Goal: Entertainment & Leisure: Consume media (video, audio)

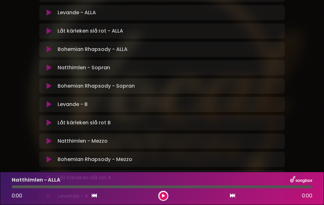
scroll to position [135, 0]
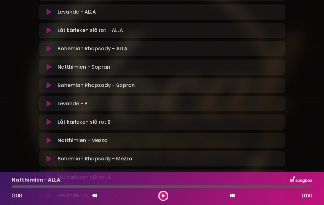
click at [53, 137] on button at bounding box center [49, 140] width 12 height 6
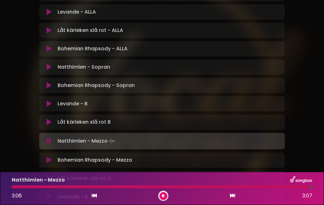
click at [211, 186] on div at bounding box center [161, 186] width 298 height 3
click at [233, 194] on icon at bounding box center [232, 195] width 5 height 5
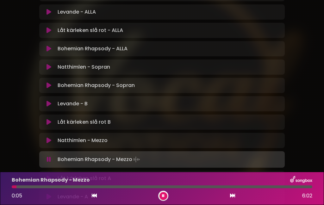
click at [48, 137] on icon at bounding box center [49, 140] width 5 height 6
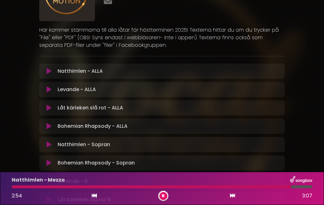
scroll to position [57, 0]
click at [50, 68] on icon at bounding box center [49, 71] width 5 height 6
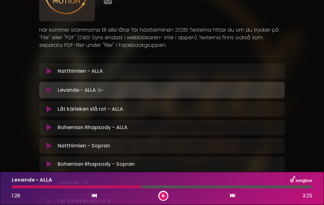
click at [113, 192] on div "1:28 3:25" at bounding box center [162, 196] width 308 height 10
click at [118, 187] on div at bounding box center [77, 186] width 130 height 3
click at [144, 187] on div at bounding box center [94, 186] width 165 height 3
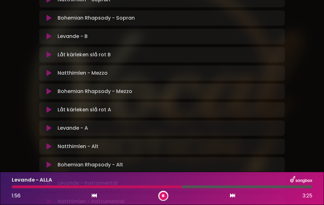
scroll to position [205, 0]
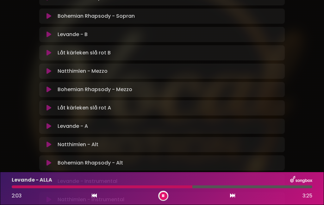
click at [48, 123] on icon at bounding box center [49, 126] width 5 height 6
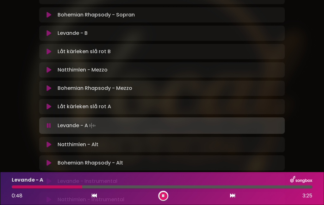
click at [67, 187] on div at bounding box center [47, 186] width 71 height 3
click at [74, 187] on div at bounding box center [52, 186] width 80 height 3
click at [60, 188] on div at bounding box center [45, 186] width 66 height 3
click at [59, 187] on div at bounding box center [46, 186] width 68 height 3
click at [59, 188] on div at bounding box center [44, 186] width 65 height 3
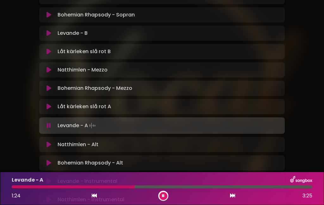
click at [124, 188] on div at bounding box center [73, 186] width 123 height 3
click at [115, 188] on div at bounding box center [68, 186] width 112 height 3
click at [144, 187] on div at bounding box center [90, 186] width 156 height 3
click at [162, 201] on div "Levande - A 1:45 3:25" at bounding box center [162, 188] width 324 height 33
click at [165, 199] on button at bounding box center [164, 196] width 8 height 8
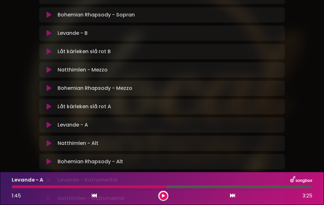
click at [49, 122] on icon at bounding box center [49, 125] width 5 height 6
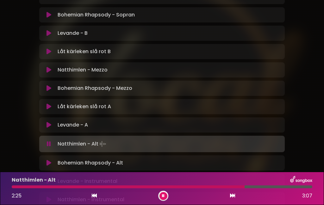
click at [219, 187] on div at bounding box center [128, 186] width 233 height 3
click at [46, 103] on button at bounding box center [49, 106] width 12 height 6
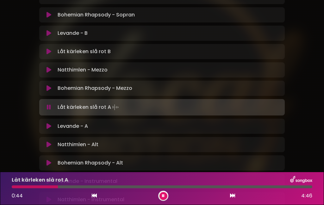
click at [7, 166] on div "Röströrelse HT-25 VISBY Röströrelse" at bounding box center [162, 38] width 324 height 472
click at [166, 197] on button at bounding box center [164, 196] width 8 height 8
